Goal: Information Seeking & Learning: Compare options

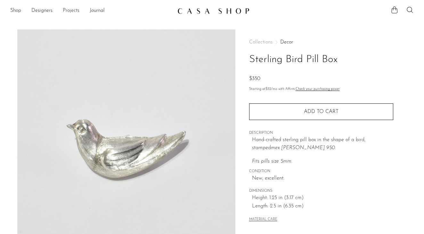
click at [69, 10] on link "Projects" at bounding box center [71, 11] width 17 height 8
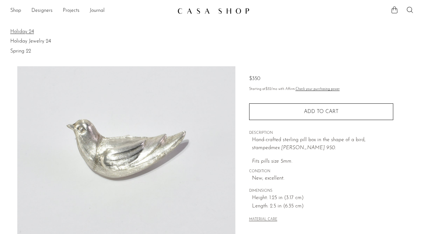
click at [30, 29] on link "Holiday 24" at bounding box center [211, 31] width 403 height 7
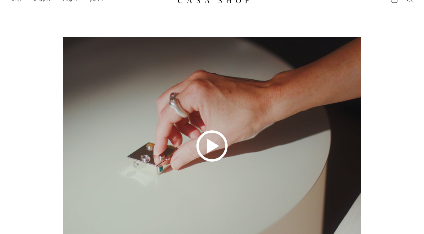
scroll to position [11, 0]
click at [218, 146] on polygon at bounding box center [213, 146] width 12 height 14
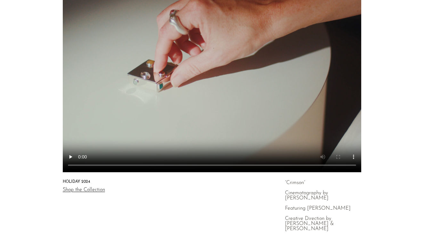
scroll to position [214, 0]
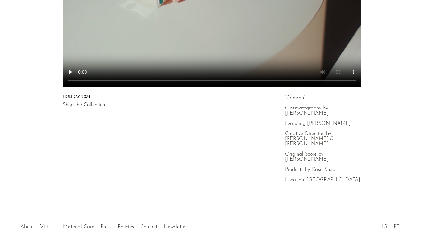
scroll to position [103, 0]
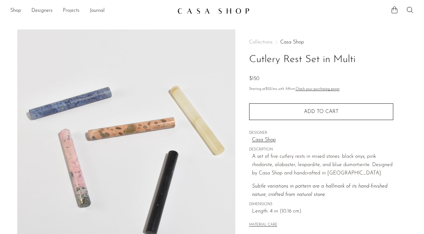
click at [73, 12] on link "Projects" at bounding box center [71, 11] width 17 height 8
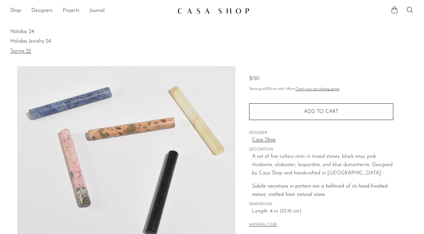
click at [26, 53] on link "Spring 22" at bounding box center [211, 51] width 403 height 7
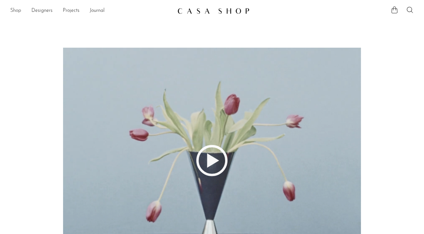
click at [14, 12] on link "Shop" at bounding box center [15, 11] width 11 height 8
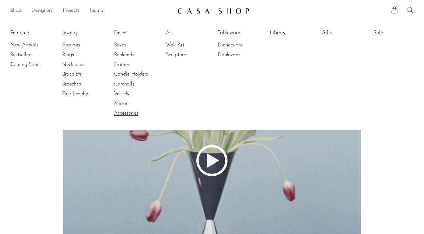
click at [131, 112] on link "Accessories" at bounding box center [138, 113] width 48 height 7
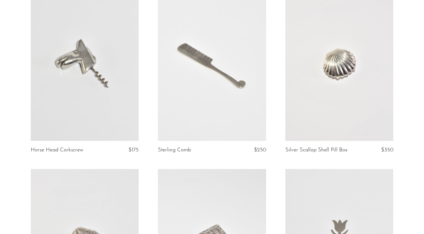
scroll to position [60, 0]
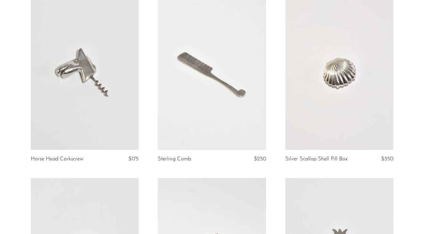
click at [205, 86] on link at bounding box center [212, 74] width 108 height 151
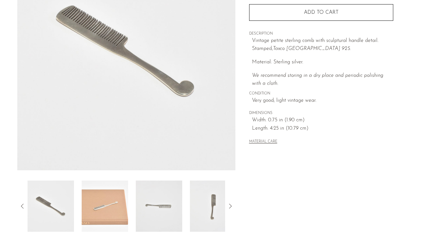
scroll to position [148, 0]
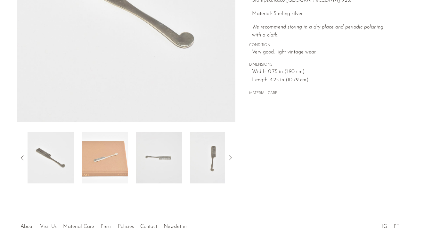
click at [115, 170] on img at bounding box center [105, 157] width 46 height 51
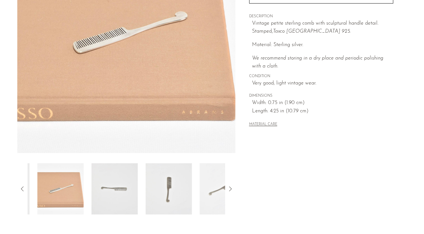
scroll to position [63, 0]
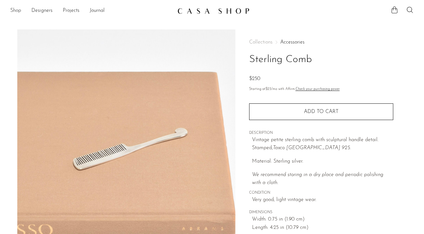
click at [15, 12] on link "Shop" at bounding box center [15, 11] width 11 height 8
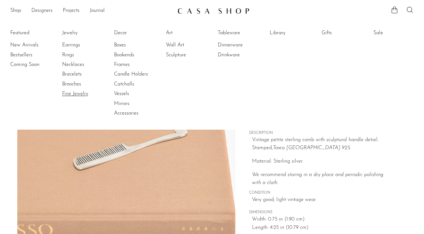
click at [89, 93] on link "Fine Jewelry" at bounding box center [86, 93] width 48 height 7
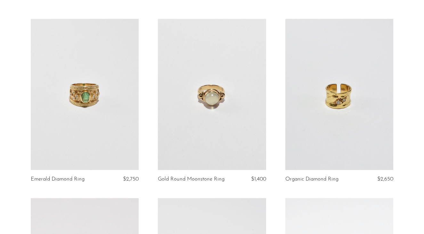
scroll to position [41, 0]
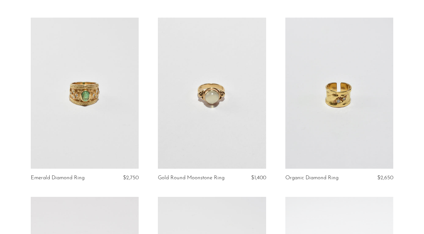
click at [103, 106] on link at bounding box center [85, 93] width 108 height 151
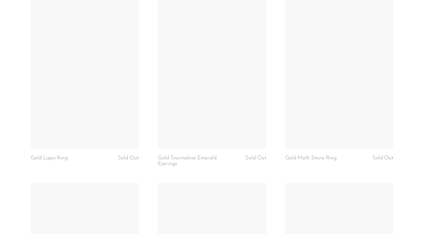
scroll to position [820, 0]
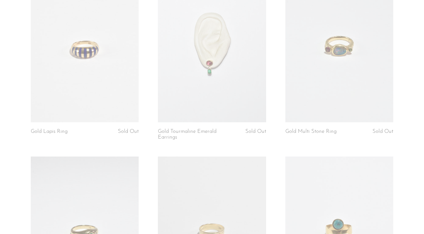
click at [91, 70] on link at bounding box center [85, 46] width 108 height 151
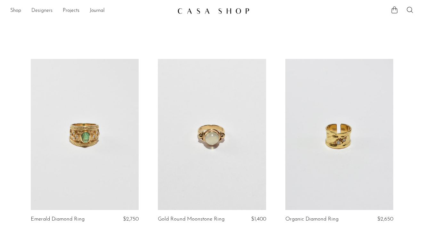
scroll to position [0, 0]
click at [14, 10] on link "Shop" at bounding box center [15, 11] width 11 height 8
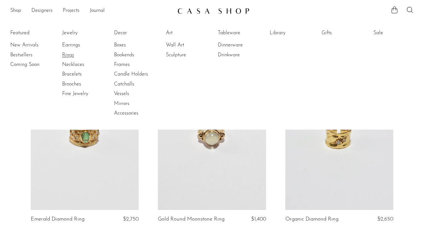
click at [69, 55] on link "Rings" at bounding box center [86, 55] width 48 height 7
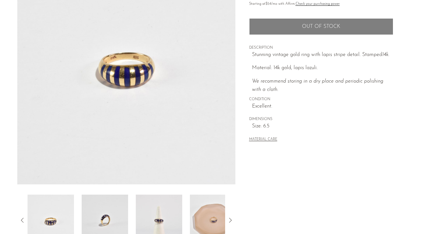
scroll to position [167, 0]
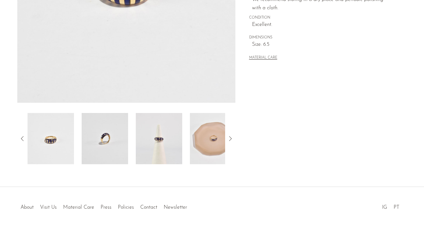
click at [211, 139] on img at bounding box center [213, 138] width 46 height 51
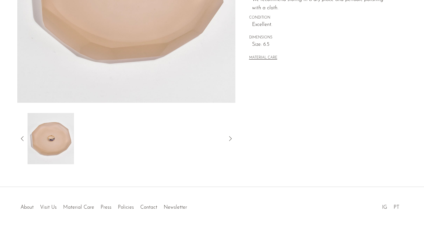
click at [19, 136] on icon at bounding box center [23, 139] width 8 height 8
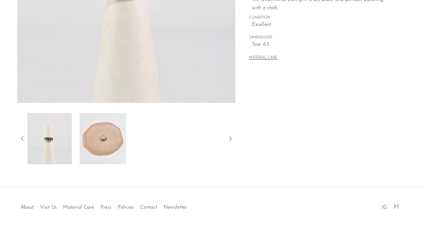
click at [55, 145] on img at bounding box center [49, 138] width 46 height 51
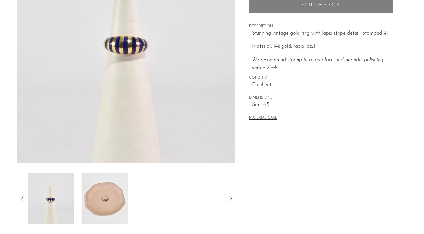
scroll to position [104, 0]
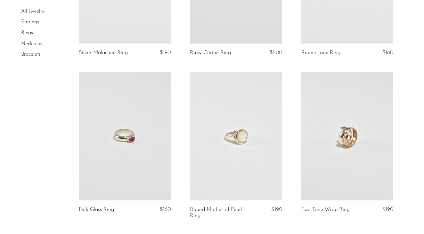
scroll to position [215, 0]
